Goal: Transaction & Acquisition: Subscribe to service/newsletter

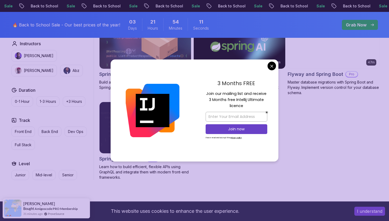
scroll to position [438, 0]
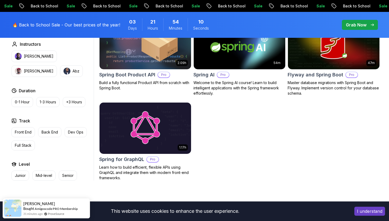
click at [273, 63] on body "Sale Back to School Sale Back to School Sale Back to School Sale Back to School…" at bounding box center [194, 13] width 389 height 902
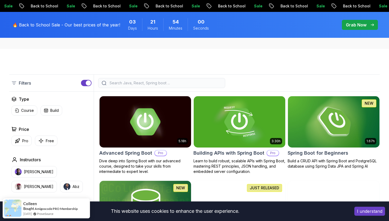
scroll to position [99, 0]
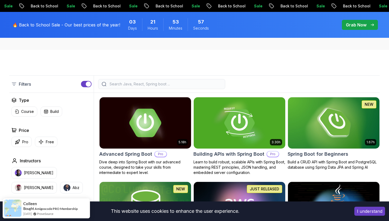
click at [159, 118] on img at bounding box center [145, 123] width 96 height 54
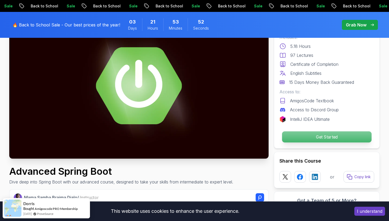
scroll to position [69, 0]
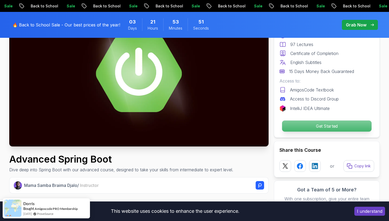
click at [315, 125] on p "Get Started" at bounding box center [326, 126] width 89 height 11
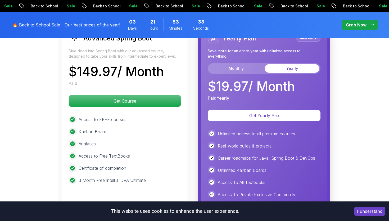
scroll to position [1220, 0]
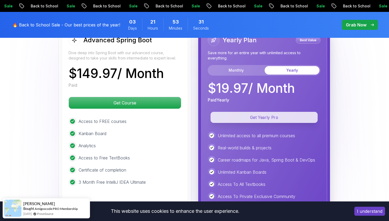
click at [278, 112] on p "Get Yearly Pro" at bounding box center [264, 117] width 107 height 11
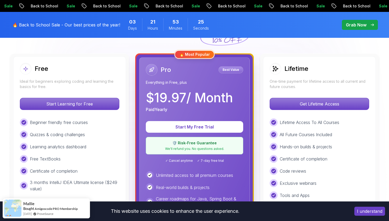
scroll to position [150, 0]
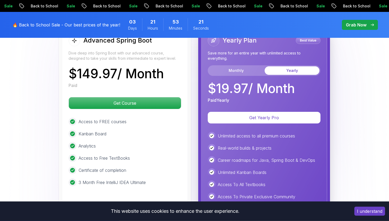
scroll to position [1220, 0]
